Goal: Information Seeking & Learning: Learn about a topic

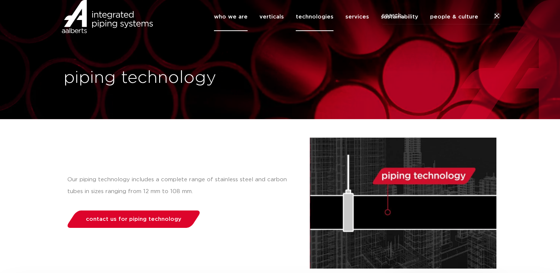
click at [233, 30] on link "who we are" at bounding box center [231, 17] width 34 height 28
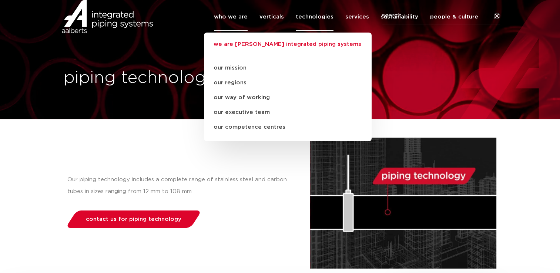
click at [270, 56] on link "we are [PERSON_NAME] integrated piping systems" at bounding box center [288, 48] width 168 height 16
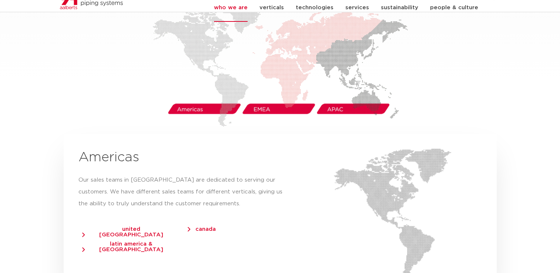
scroll to position [1233, 0]
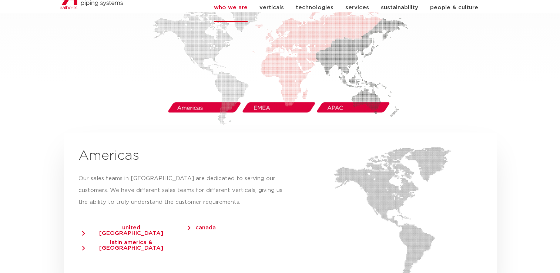
click at [336, 94] on img at bounding box center [279, 62] width 255 height 126
click at [273, 95] on img at bounding box center [279, 62] width 255 height 126
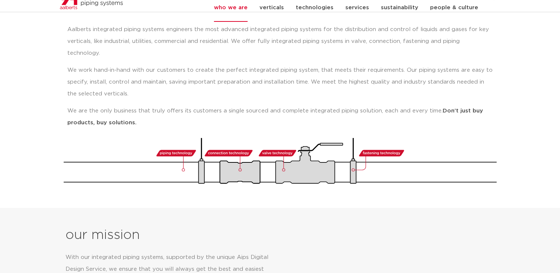
scroll to position [0, 0]
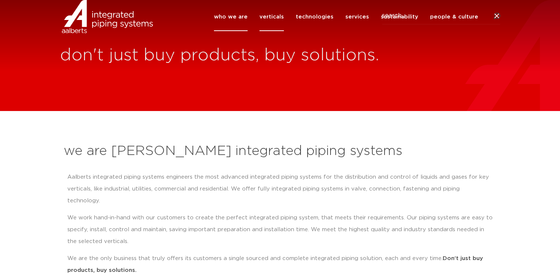
click at [283, 30] on link "verticals" at bounding box center [271, 17] width 24 height 28
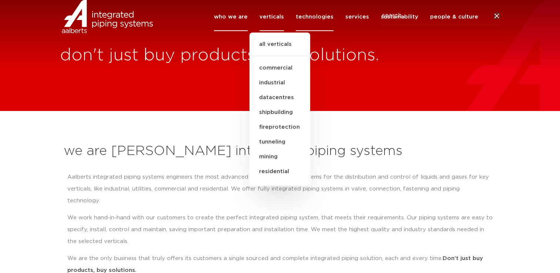
click at [317, 28] on link "technologies" at bounding box center [315, 17] width 38 height 28
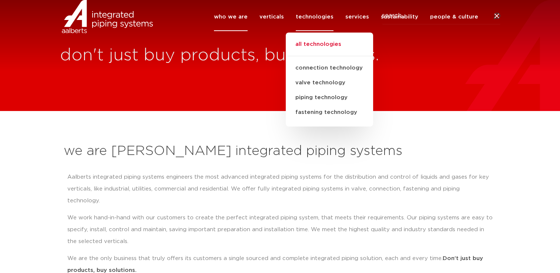
click at [322, 56] on link "all technologies" at bounding box center [329, 48] width 87 height 16
